Goal: Use online tool/utility: Use online tool/utility

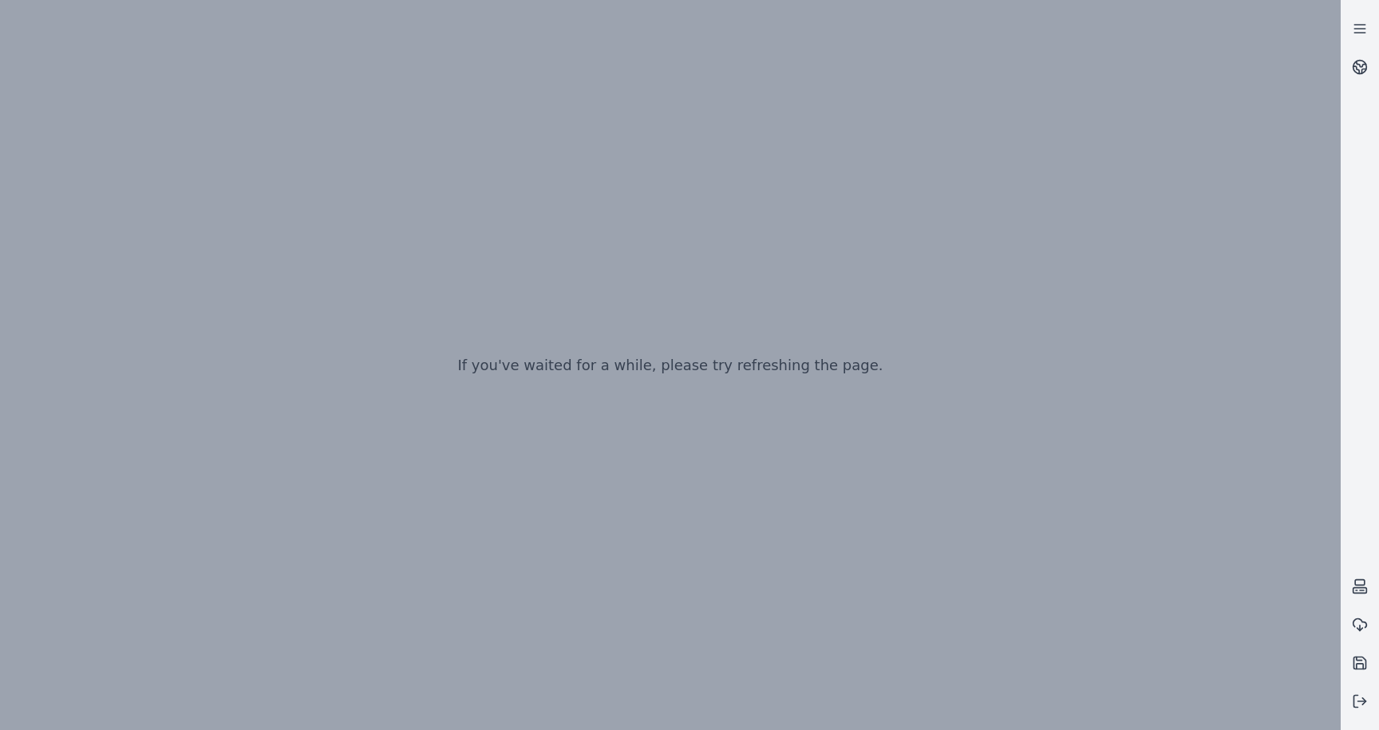
click at [634, 352] on div "If you've waited for a while, please try refreshing the page." at bounding box center [670, 365] width 1340 height 730
click at [774, 268] on div "If you've waited for a while, please try refreshing the page." at bounding box center [670, 365] width 1340 height 730
click at [434, 119] on div "If you've waited for a while, please try refreshing the page." at bounding box center [670, 365] width 1340 height 730
click at [484, 361] on p "If you've waited for a while, please try refreshing the page." at bounding box center [669, 365] width 425 height 22
click at [1371, 694] on button at bounding box center [1359, 701] width 38 height 38
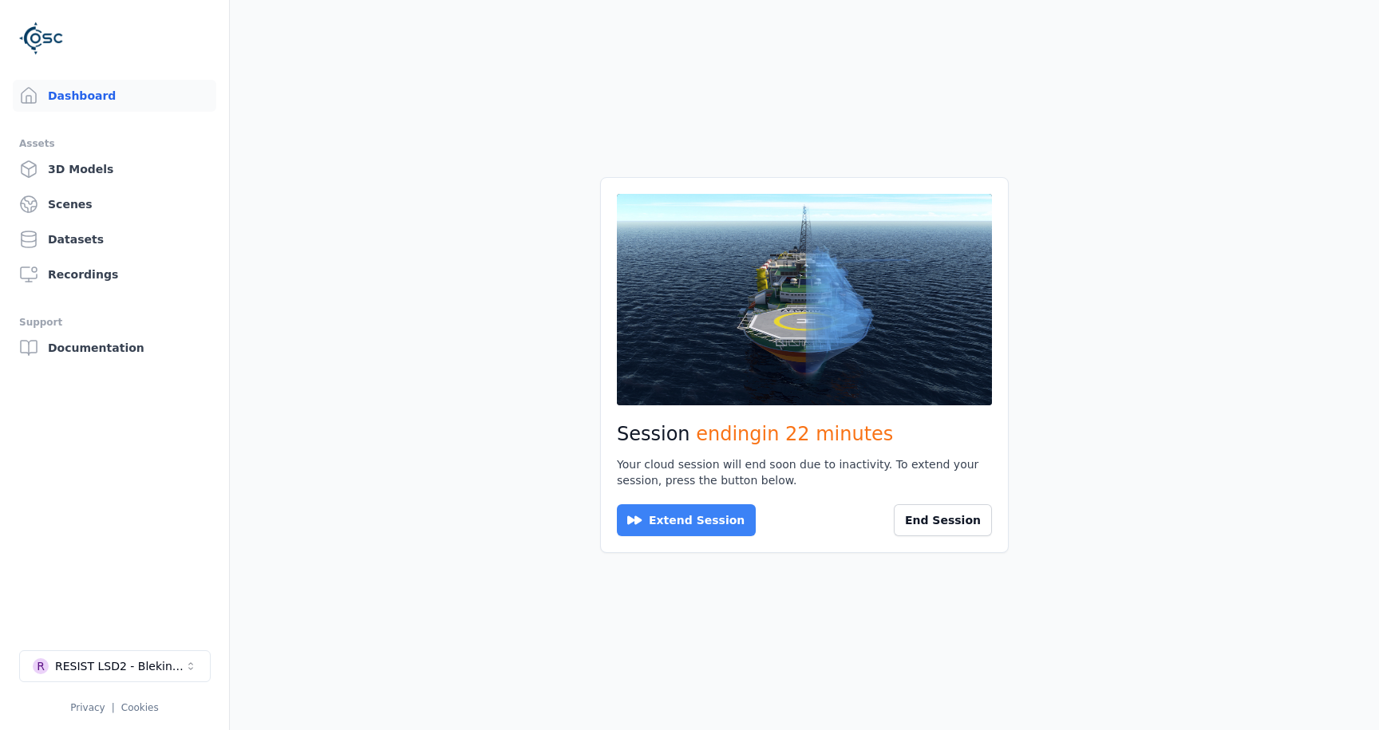
click at [690, 521] on button "Extend Session" at bounding box center [686, 520] width 139 height 32
click at [690, 521] on button "Reconnect" at bounding box center [661, 520] width 89 height 32
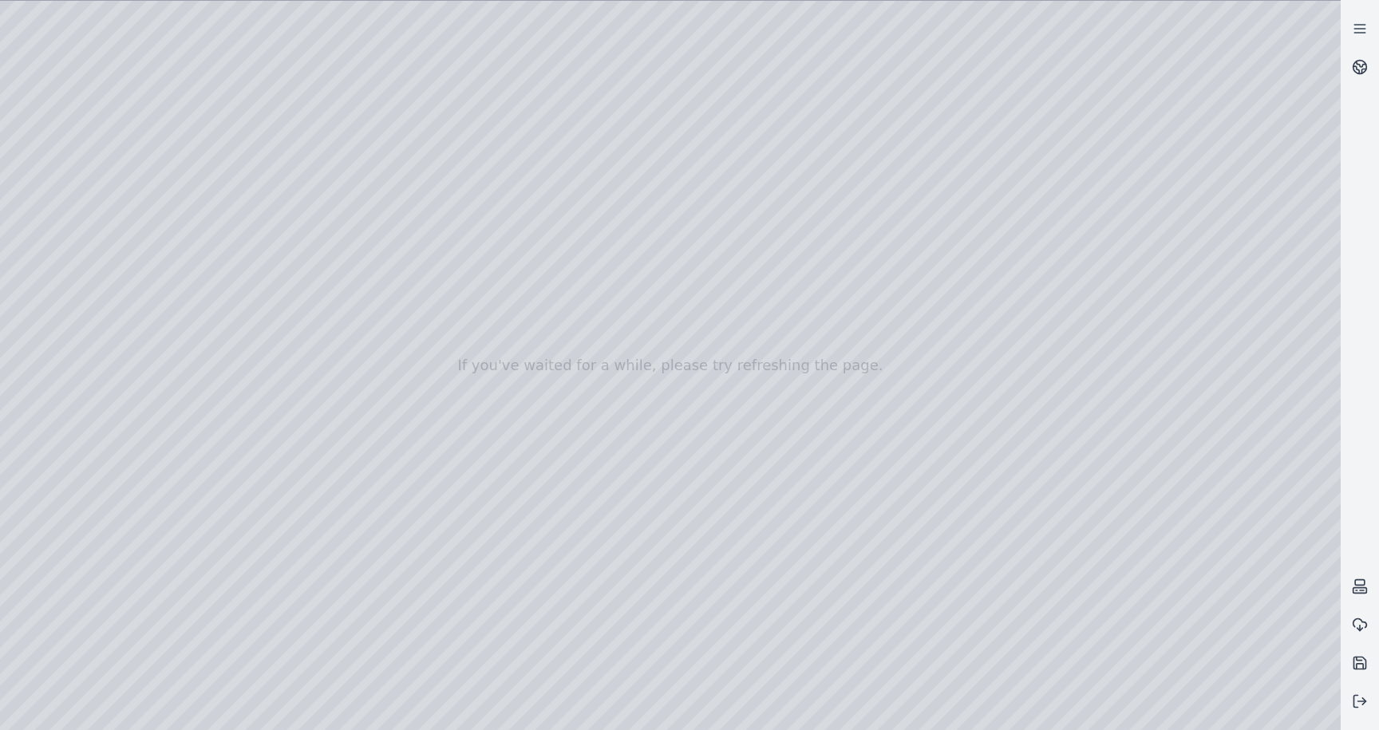
drag, startPoint x: 650, startPoint y: 548, endPoint x: 534, endPoint y: 326, distance: 250.5
click at [534, 326] on div at bounding box center [670, 365] width 1340 height 729
click at [66, 265] on div at bounding box center [670, 365] width 1340 height 729
drag, startPoint x: 234, startPoint y: 328, endPoint x: 247, endPoint y: 330, distance: 13.8
click at [247, 330] on div at bounding box center [670, 365] width 1340 height 729
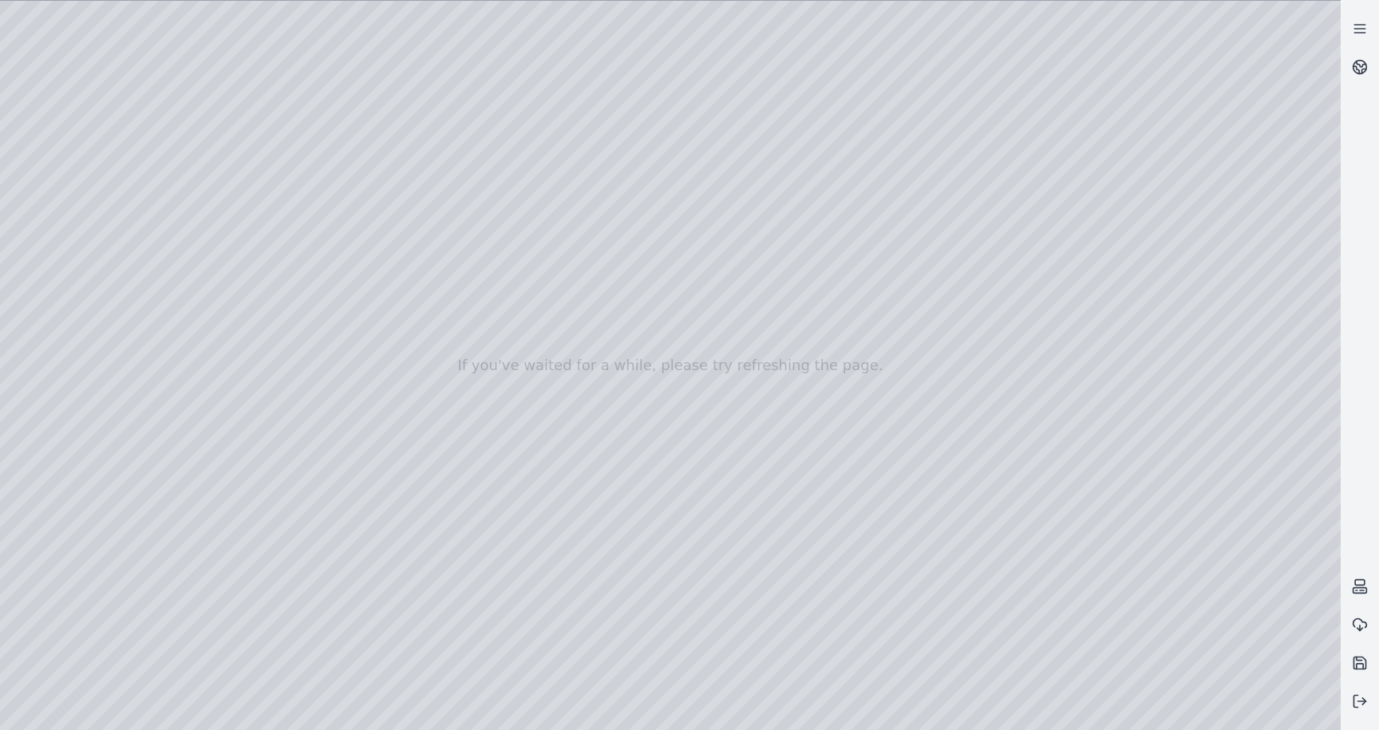
click at [305, 660] on div at bounding box center [670, 365] width 1340 height 729
drag, startPoint x: 709, startPoint y: 404, endPoint x: 679, endPoint y: 323, distance: 86.1
click at [679, 323] on div at bounding box center [670, 365] width 1340 height 729
